Goal: Information Seeking & Learning: Understand process/instructions

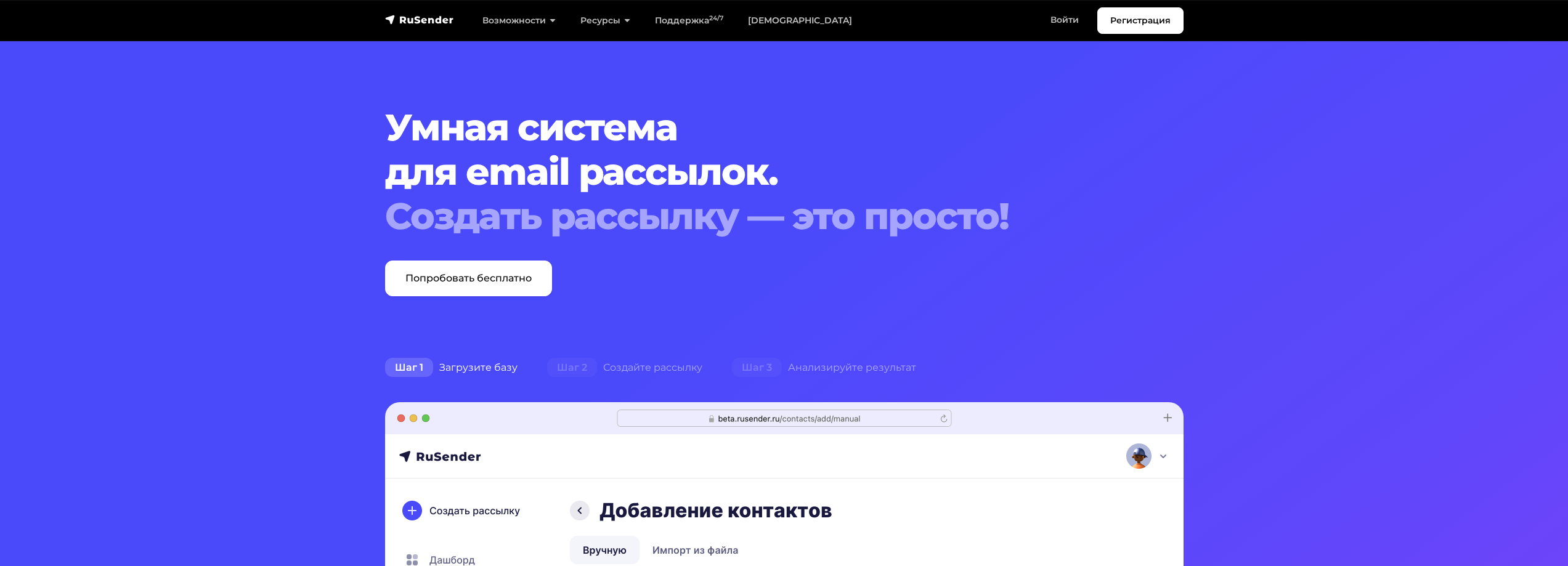
scroll to position [370, 0]
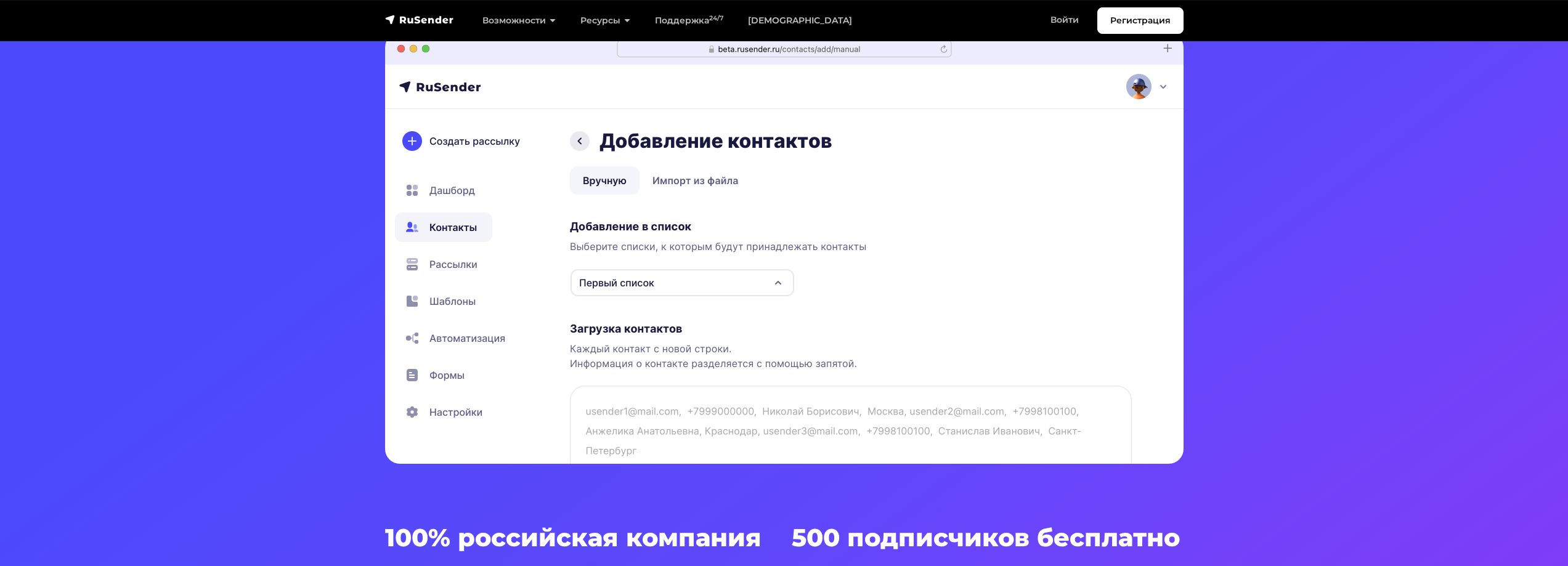
click at [774, 289] on img at bounding box center [784, 248] width 798 height 431
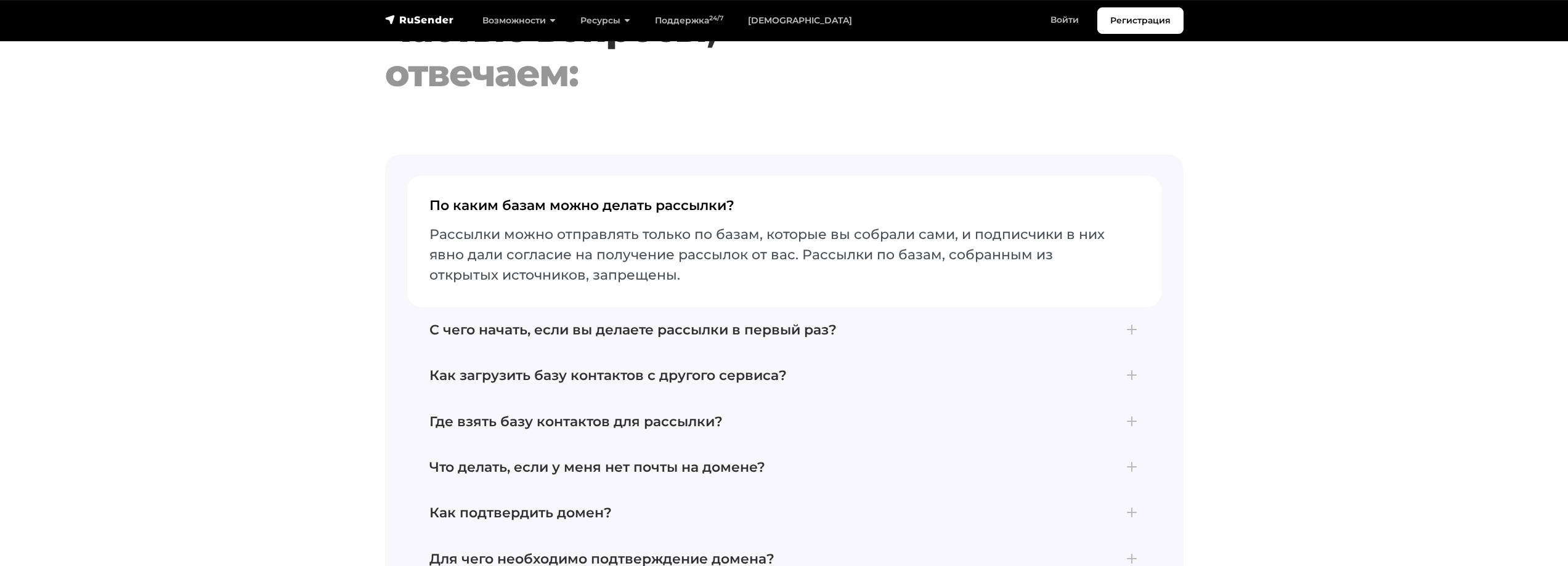
scroll to position [4986, 0]
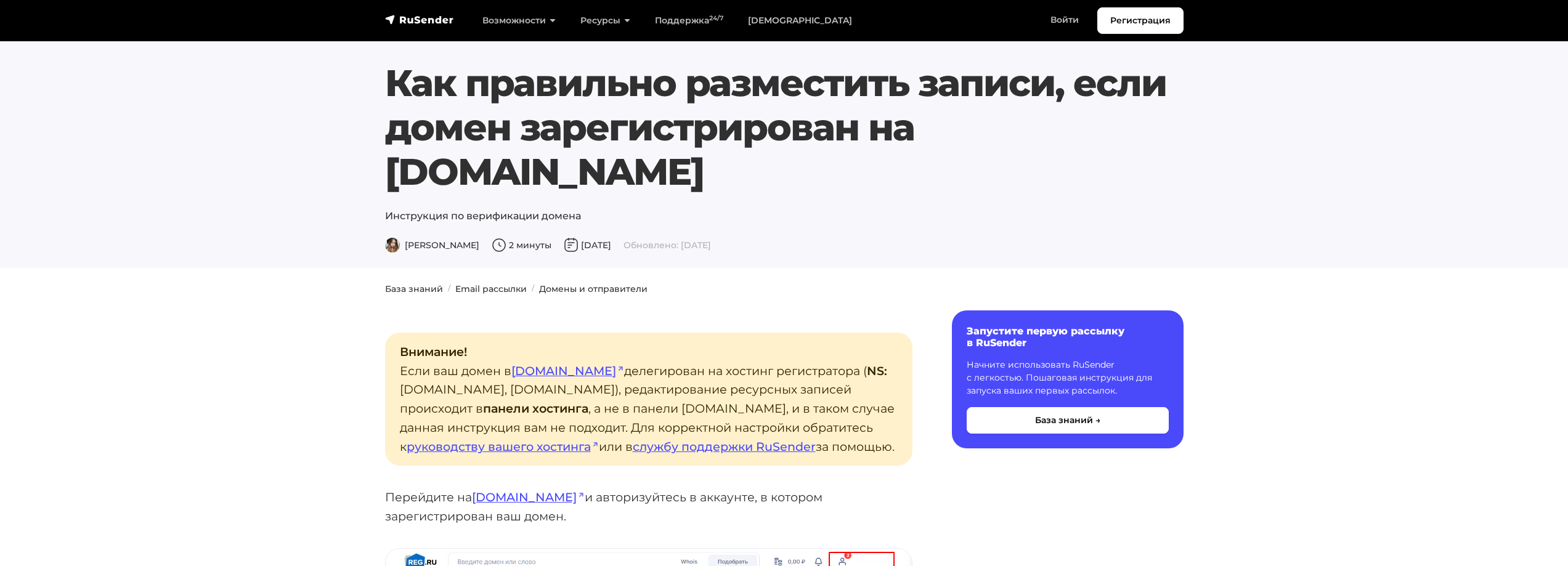
drag, startPoint x: 1028, startPoint y: 134, endPoint x: 389, endPoint y: 128, distance: 639.0
click at [389, 128] on h1 "Как правильно разместить записи, если домен зарегистрирован на Reg.ru" at bounding box center [784, 127] width 798 height 133
copy h1 "домен зарегистрирован на Reg.ru"
click at [486, 283] on link "Email рассылки" at bounding box center [491, 289] width 72 height 11
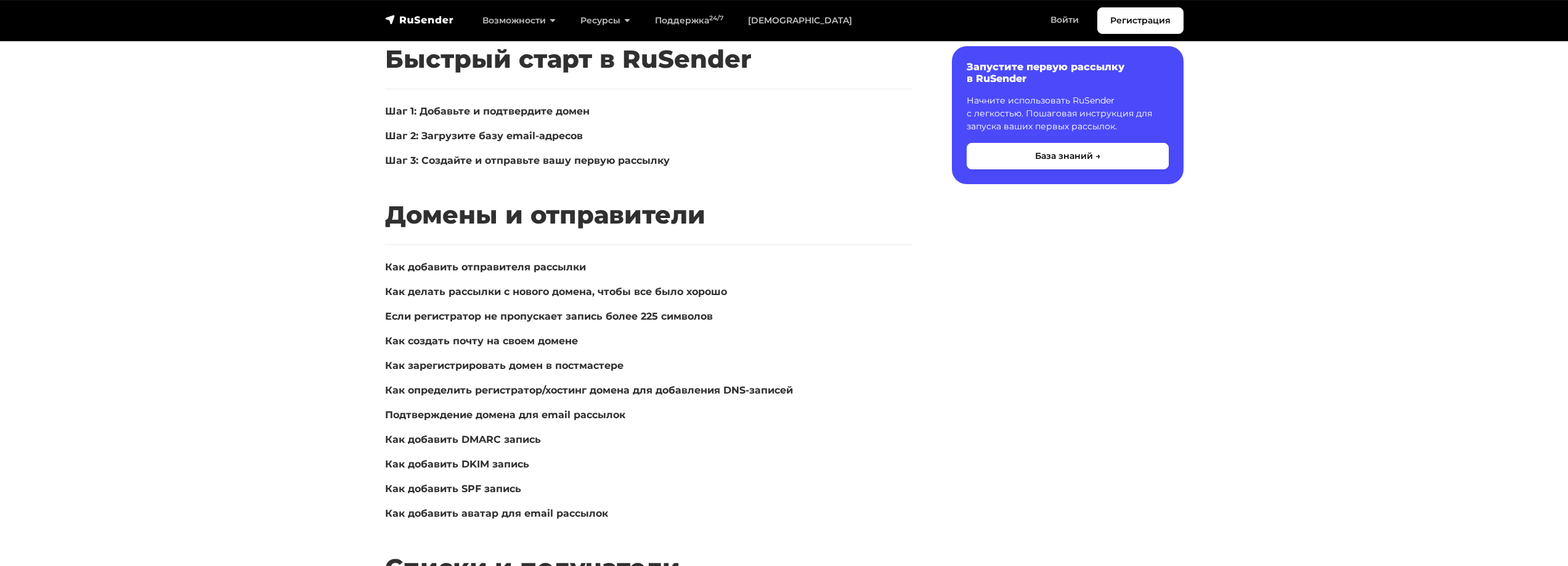
scroll to position [246, 0]
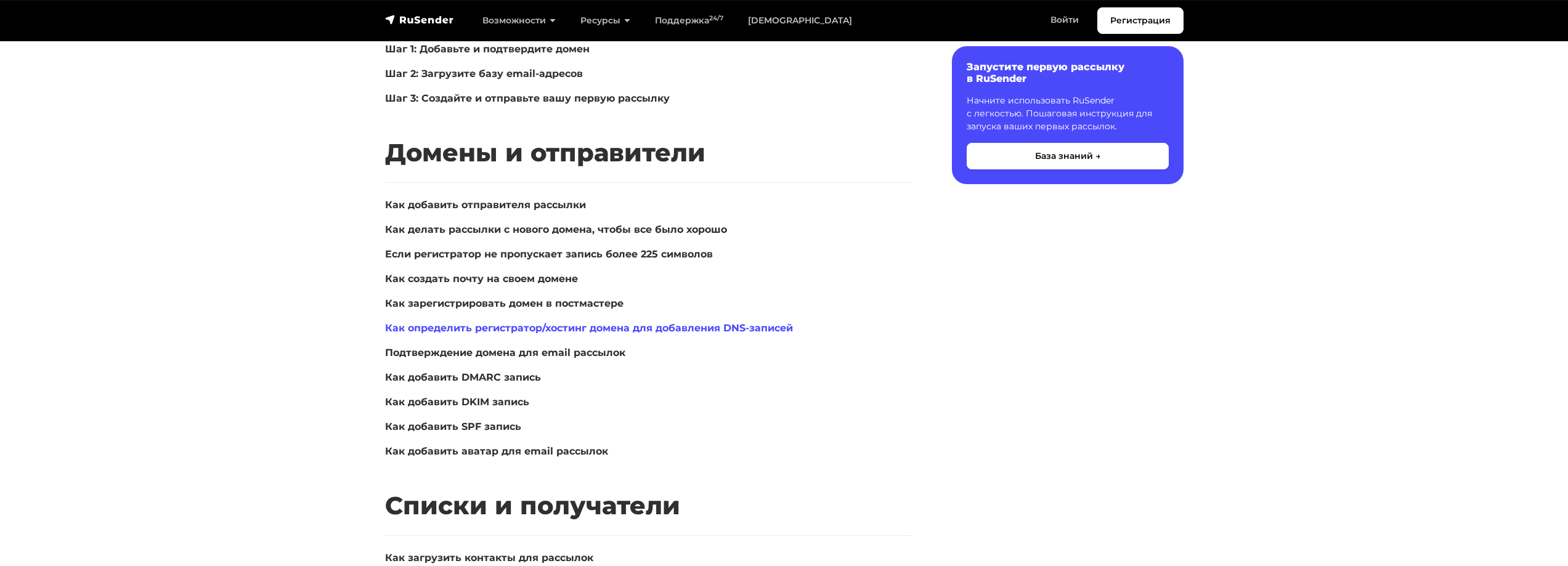
click at [496, 325] on link "Как определить регистратор/хостинг домена для добавления DNS-записей" at bounding box center [589, 328] width 408 height 12
